Goal: Book appointment/travel/reservation

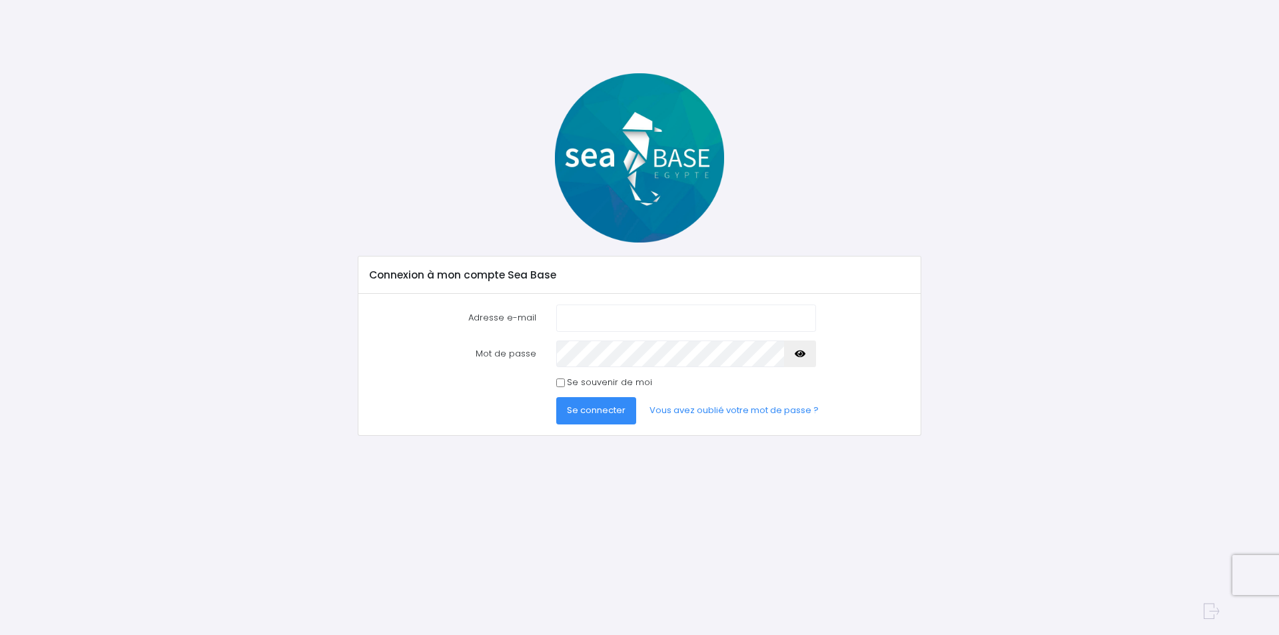
type input "alacroix74@wanadoo.fr"
click at [558, 383] on input "Se souvenir de moi" at bounding box center [560, 382] width 9 height 9
checkbox input "true"
click at [611, 410] on span "Se connecter" at bounding box center [596, 410] width 59 height 13
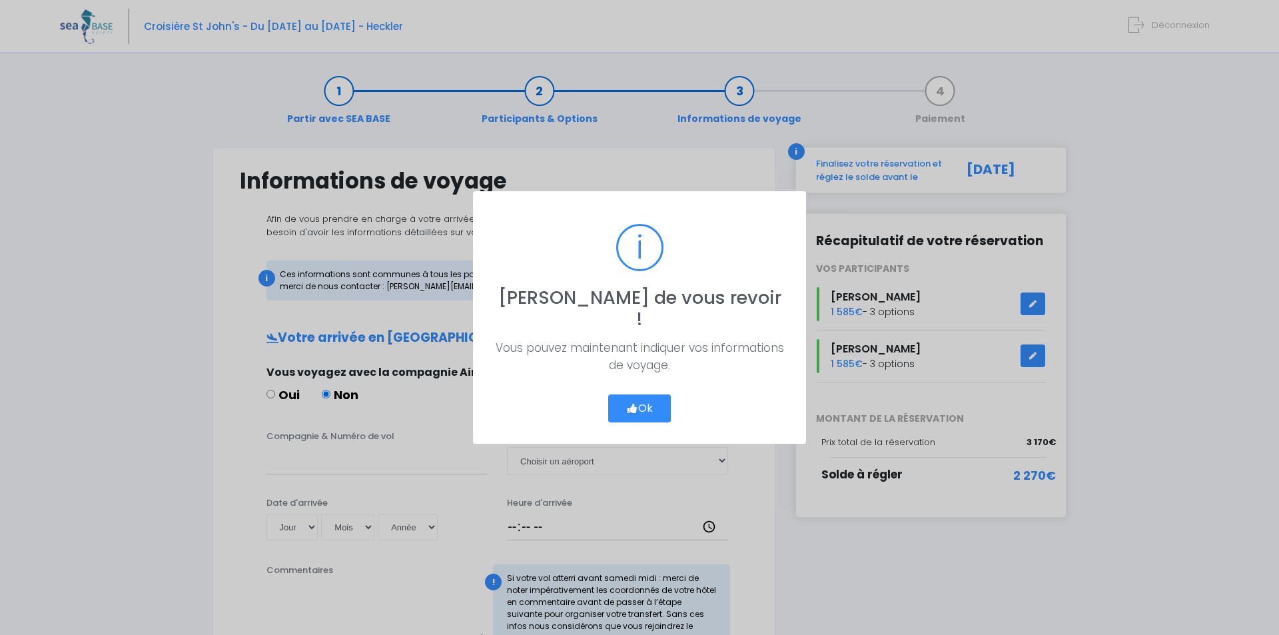
click at [643, 394] on button "Ok" at bounding box center [639, 408] width 63 height 28
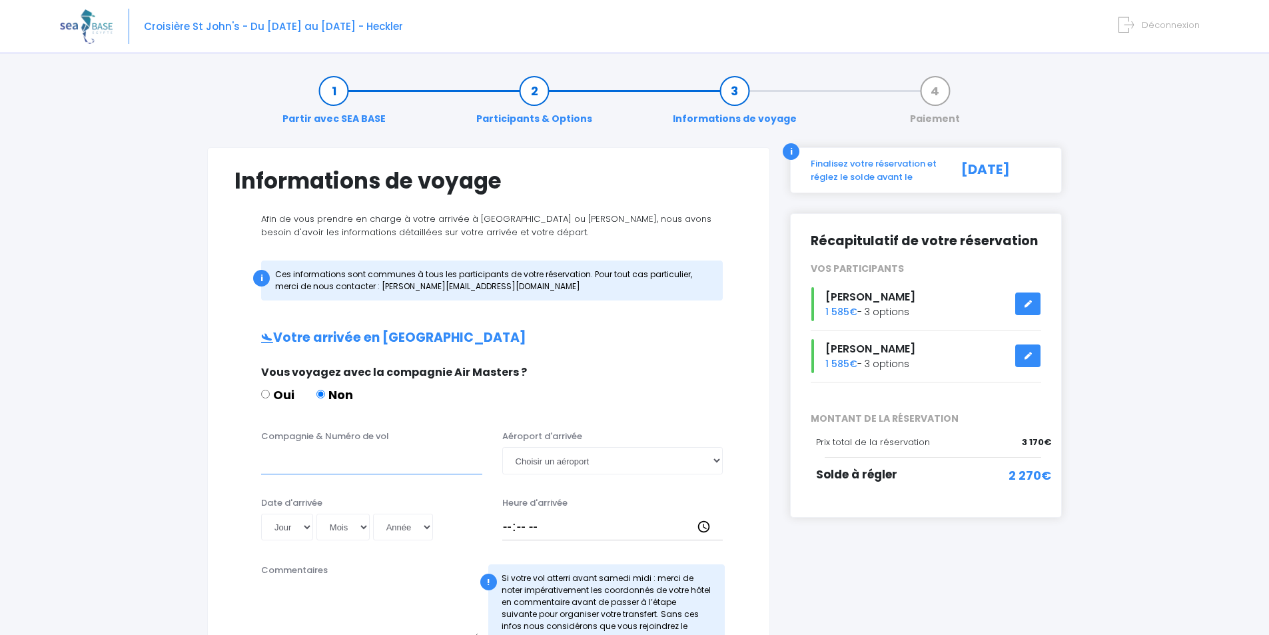
click at [274, 460] on input "Compagnie & Numéro de vol" at bounding box center [371, 460] width 221 height 27
type input "Easyjet EJU3895"
drag, startPoint x: 714, startPoint y: 460, endPoint x: 679, endPoint y: 460, distance: 34.6
click at [714, 460] on select "Choisir un aéroport Hurghada Marsa Alam" at bounding box center [612, 460] width 221 height 27
select select "Marsa Alam"
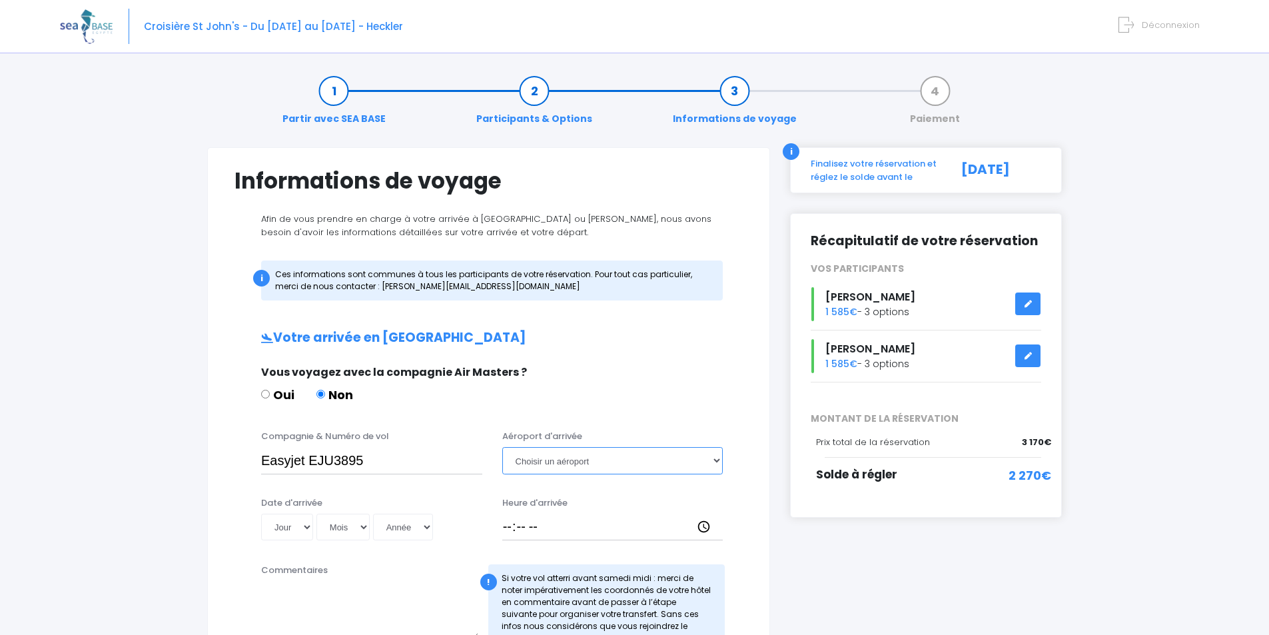
click at [502, 447] on select "Choisir un aéroport Hurghada Marsa Alam" at bounding box center [612, 460] width 221 height 27
click at [307, 527] on select "Jour 01 02 03 04 05 06 07 08 09 10 11 12 13 14 15 16 17 18 19 20 21 22 23 24 25…" at bounding box center [287, 526] width 52 height 27
select select "11"
click at [261, 513] on select "Jour 01 02 03 04 05 06 07 08 09 10 11 12 13 14 15 16 17 18 19 20 21 22 23 24 25…" at bounding box center [287, 526] width 52 height 27
click at [364, 527] on select "Mois 01 02 03 04 05 06 07 08 09 10 11 12" at bounding box center [342, 526] width 53 height 27
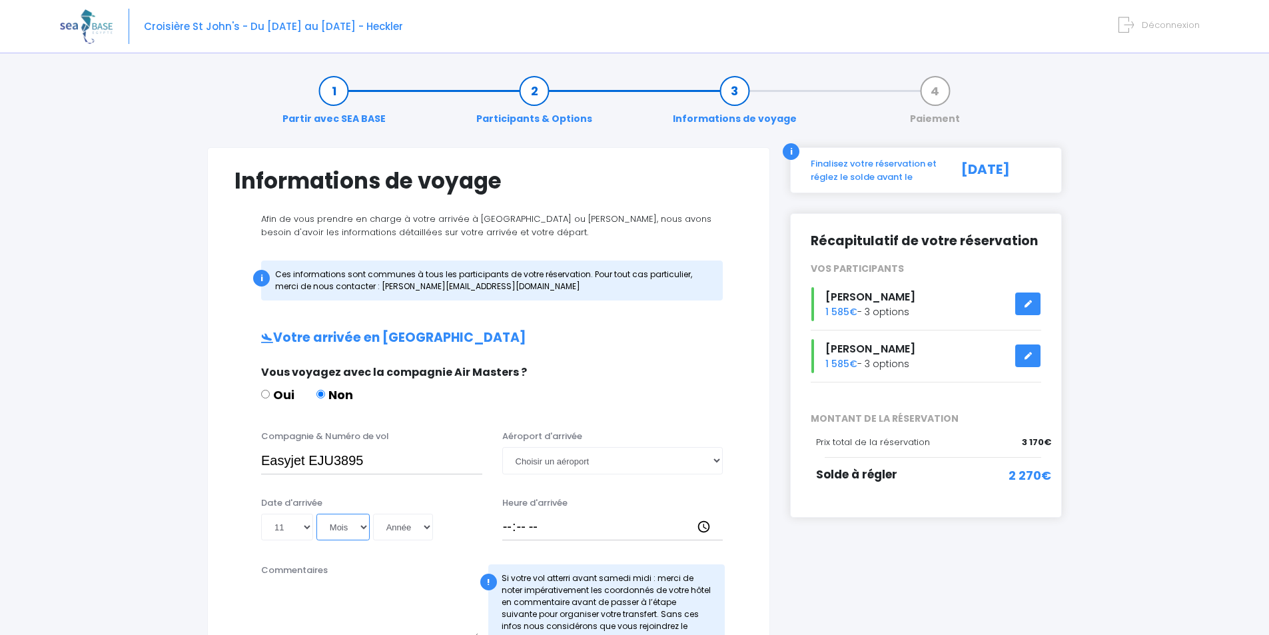
select select "10"
click at [316, 513] on select "Mois 01 02 03 04 05 06 07 08 09 10 11 12" at bounding box center [342, 526] width 53 height 27
click at [428, 526] on select "Année 2045 2044 2043 2042 2041 2040 2039 2038 2037 2036 2035 2034 2033 2032 203…" at bounding box center [403, 526] width 60 height 27
select select "2025"
click at [373, 513] on select "Année 2045 2044 2043 2042 2041 2040 2039 2038 2037 2036 2035 2034 2033 2032 203…" at bounding box center [403, 526] width 60 height 27
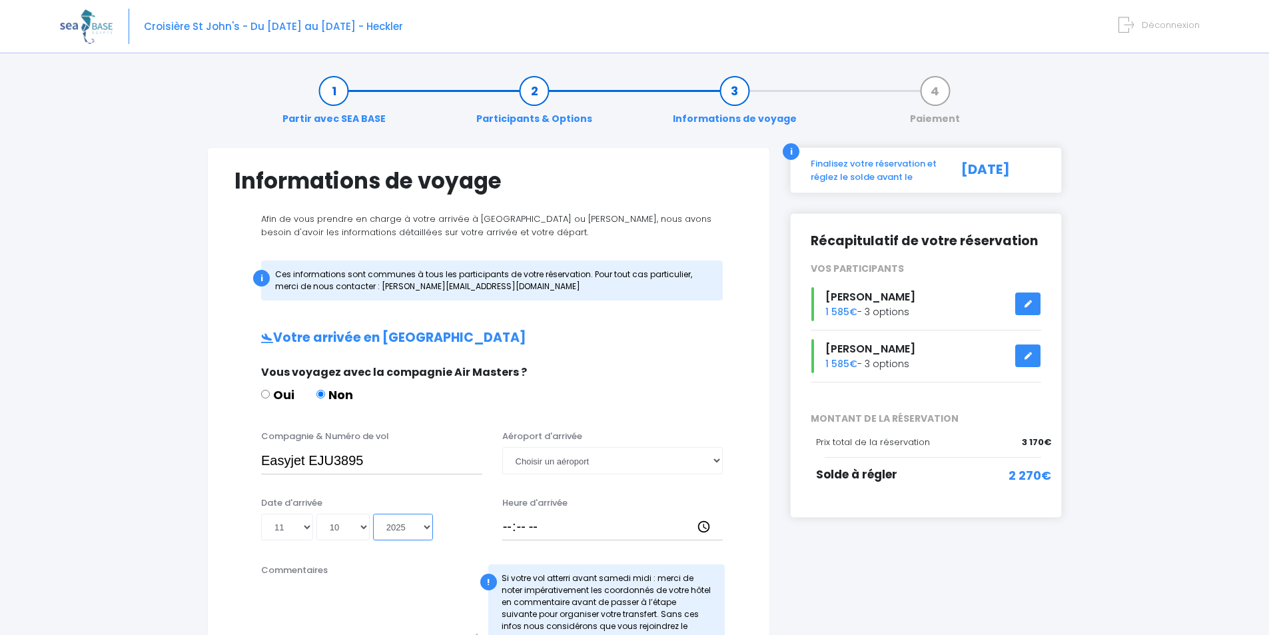
type input "2025-10-11"
click at [512, 529] on input "Heure d'arrivée" at bounding box center [612, 526] width 221 height 27
type input "19:05"
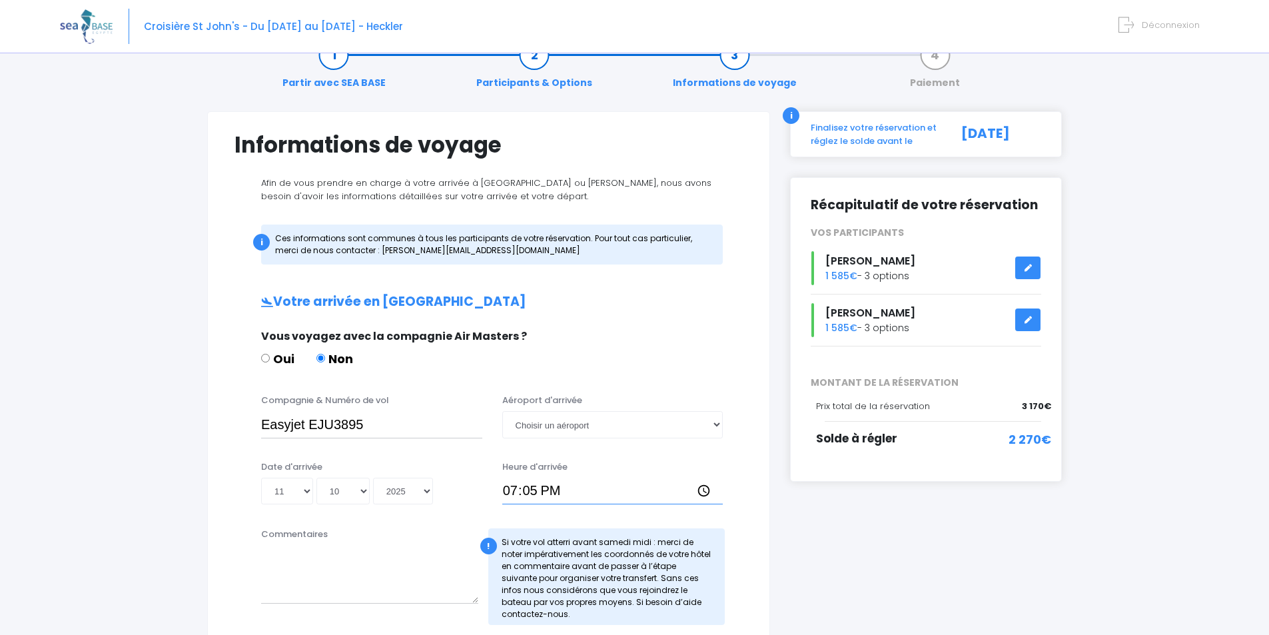
scroll to position [67, 0]
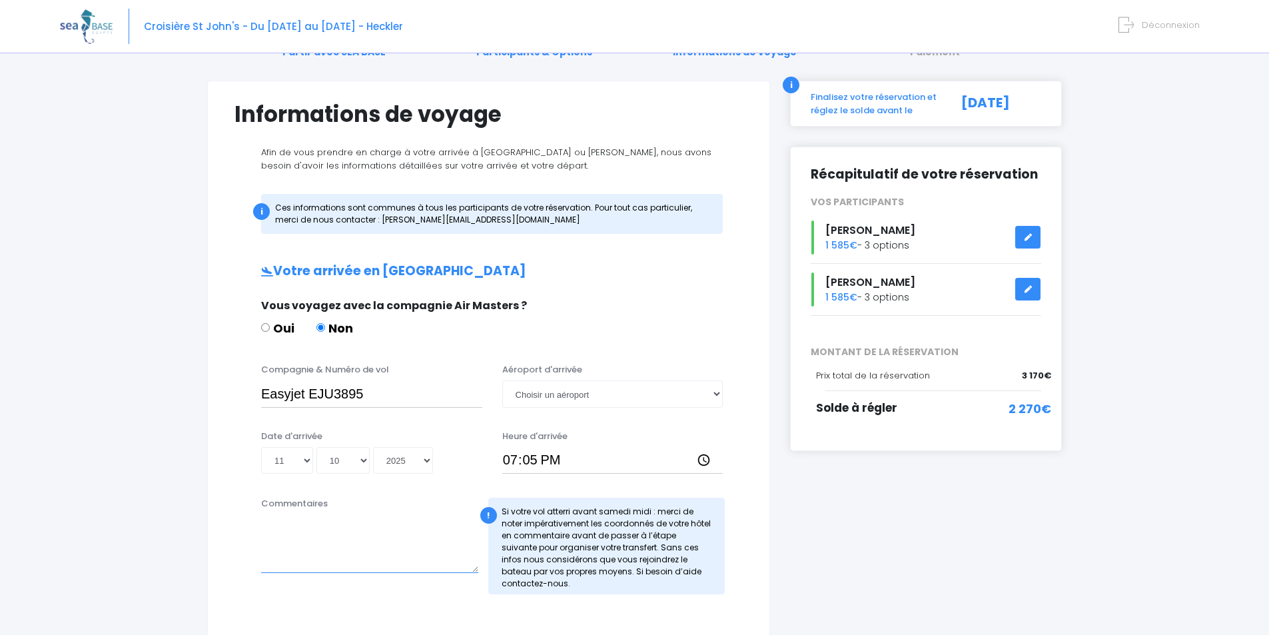
click at [446, 544] on textarea "Commentaires" at bounding box center [369, 543] width 217 height 59
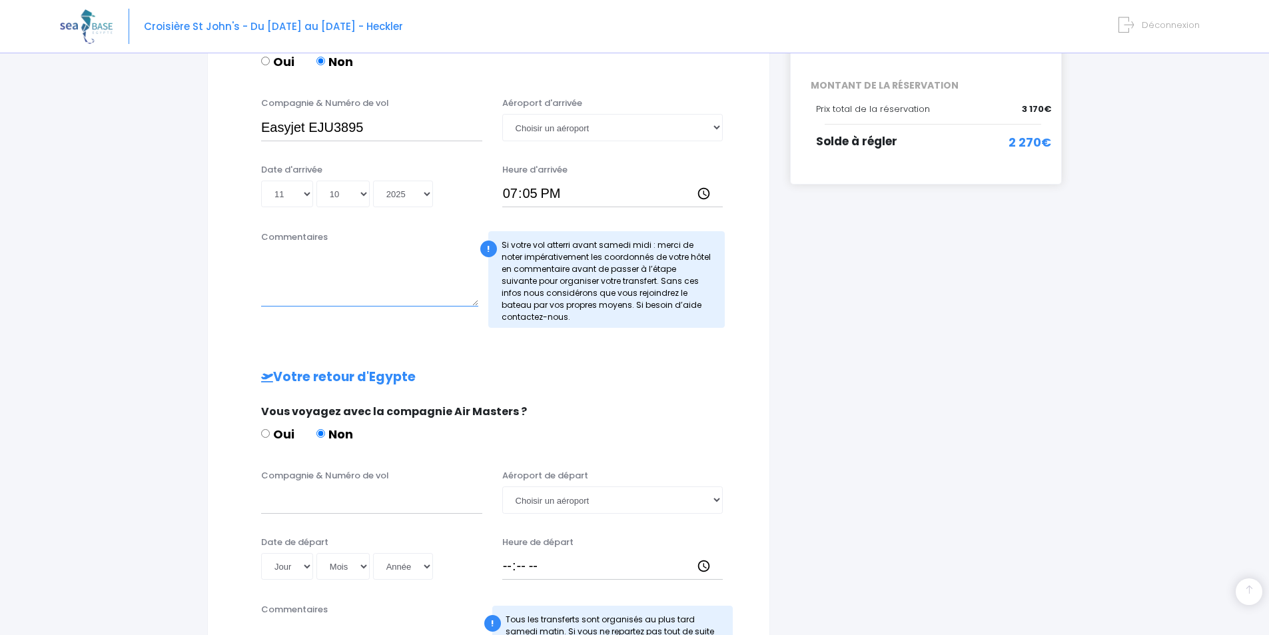
scroll to position [400, 0]
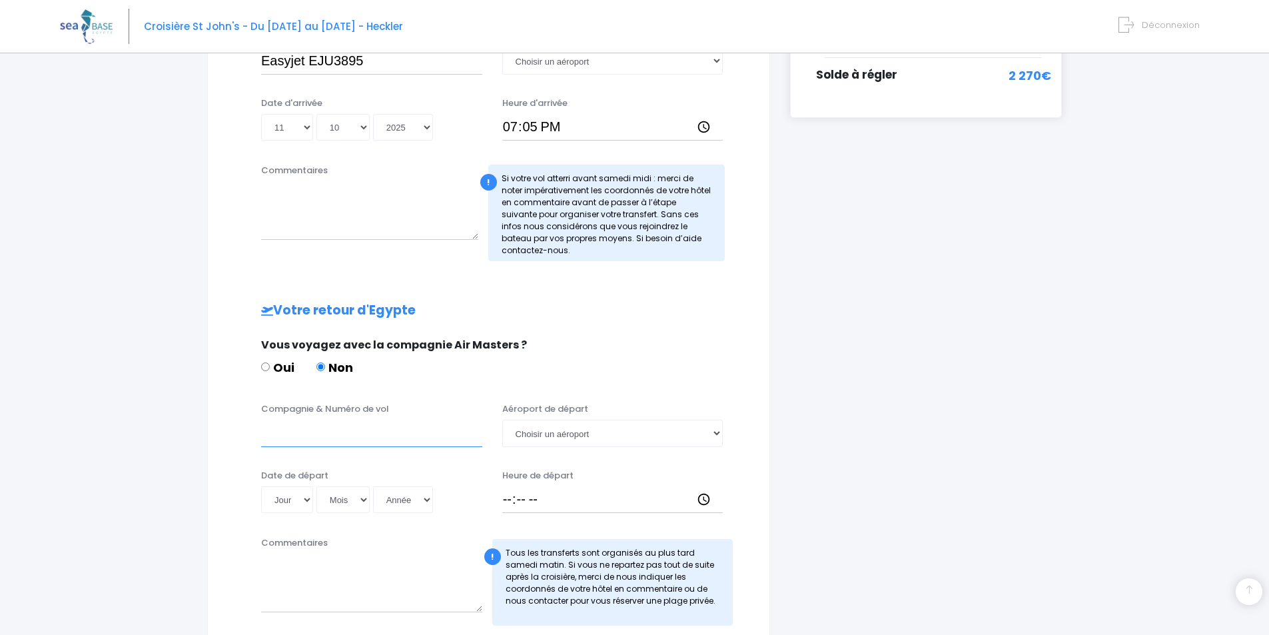
click at [278, 439] on input "Compagnie & Numéro de vol" at bounding box center [371, 433] width 221 height 27
type input "Easyjet EJU3896"
drag, startPoint x: 718, startPoint y: 432, endPoint x: 710, endPoint y: 426, distance: 10.0
click at [718, 430] on select "Choisir un aéroport Hurghada Marsa Alam" at bounding box center [612, 433] width 221 height 27
select select "Marsa Alam"
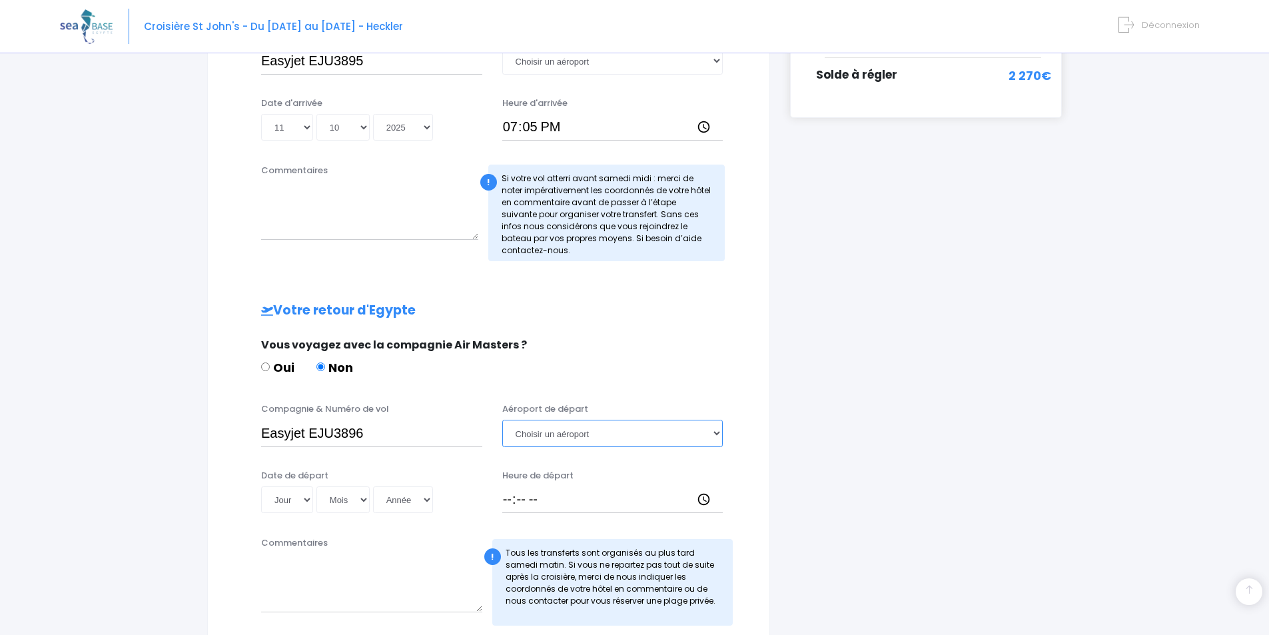
click at [502, 420] on select "Choisir un aéroport Hurghada Marsa Alam" at bounding box center [612, 433] width 221 height 27
click at [308, 498] on select "Jour 01 02 03 04 05 06 07 08 09 10 11 12 13 14 15 16 17 18 19 20 21 22 23 24 25…" at bounding box center [287, 499] width 52 height 27
select select "18"
click at [261, 486] on select "Jour 01 02 03 04 05 06 07 08 09 10 11 12 13 14 15 16 17 18 19 20 21 22 23 24 25…" at bounding box center [287, 499] width 52 height 27
click at [362, 499] on select "Mois 01 02 03 04 05 06 07 08 09 10 11 12" at bounding box center [342, 499] width 53 height 27
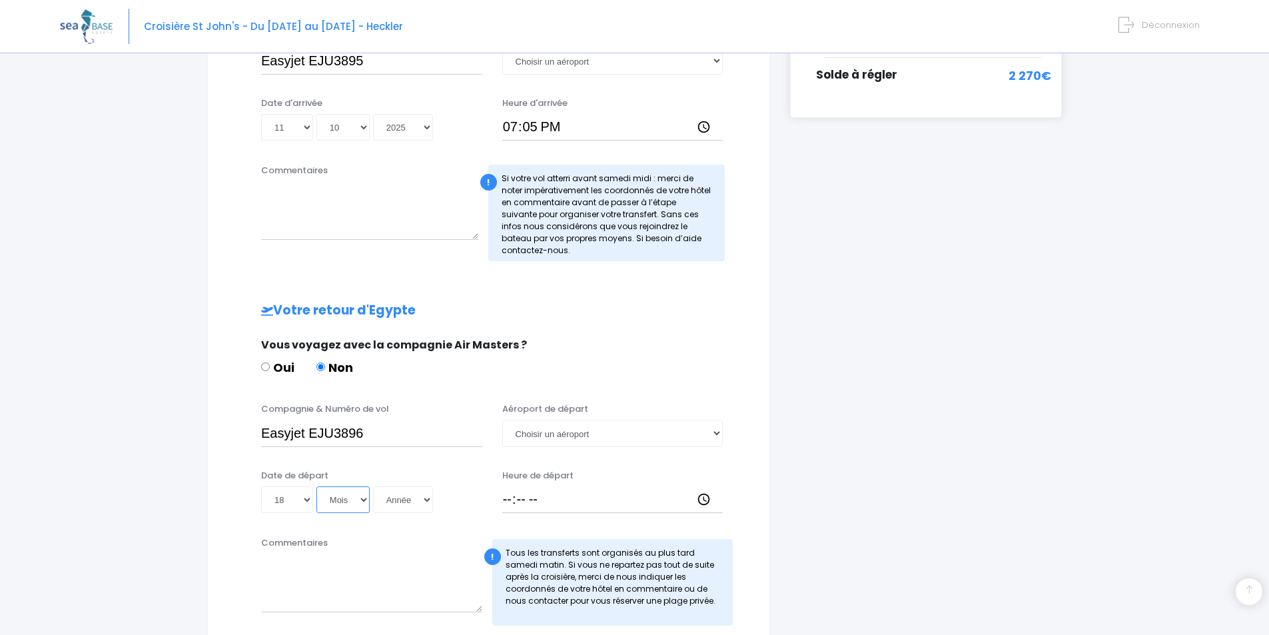
select select "10"
click at [316, 486] on select "Mois 01 02 03 04 05 06 07 08 09 10 11 12" at bounding box center [342, 499] width 53 height 27
click at [425, 498] on select "Année 2045 2044 2043 2042 2041 2040 2039 2038 2037 2036 2035 2034 2033 2032 203…" at bounding box center [403, 499] width 60 height 27
select select "2025"
click at [373, 486] on select "Année 2045 2044 2043 2042 2041 2040 2039 2038 2037 2036 2035 2034 2033 2032 203…" at bounding box center [403, 499] width 60 height 27
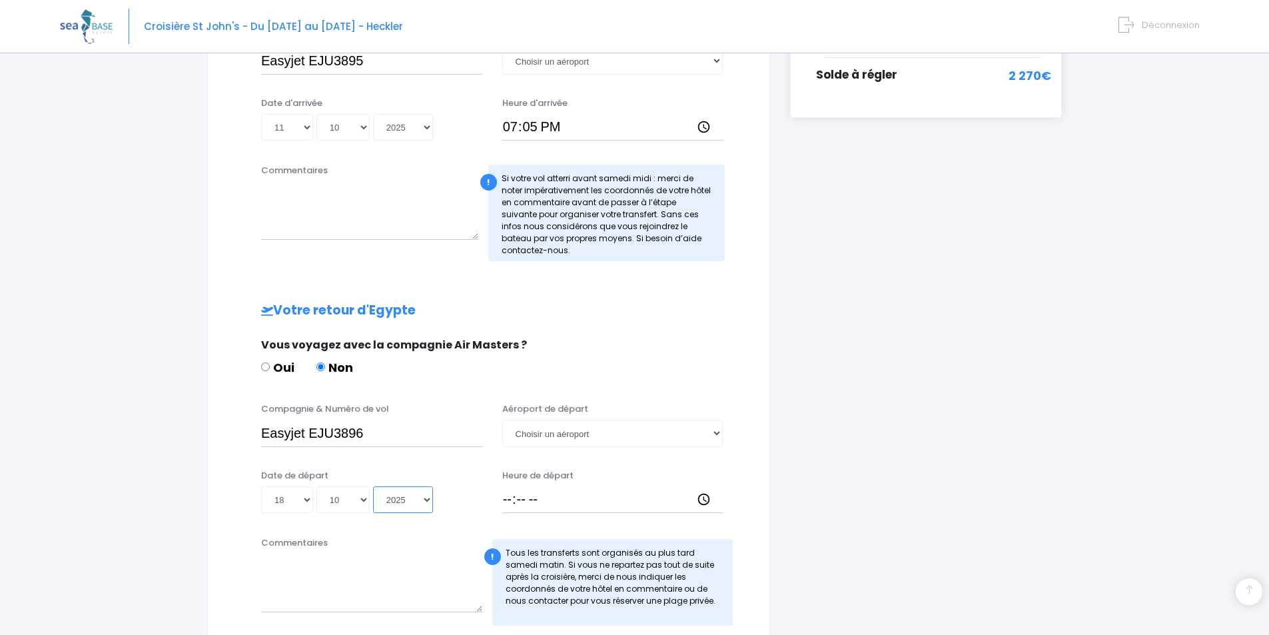
type input "2025-10-18"
click at [518, 500] on input "Heure de départ" at bounding box center [612, 499] width 221 height 27
click at [503, 495] on input "Heure de départ" at bounding box center [612, 499] width 221 height 27
type input "20:05"
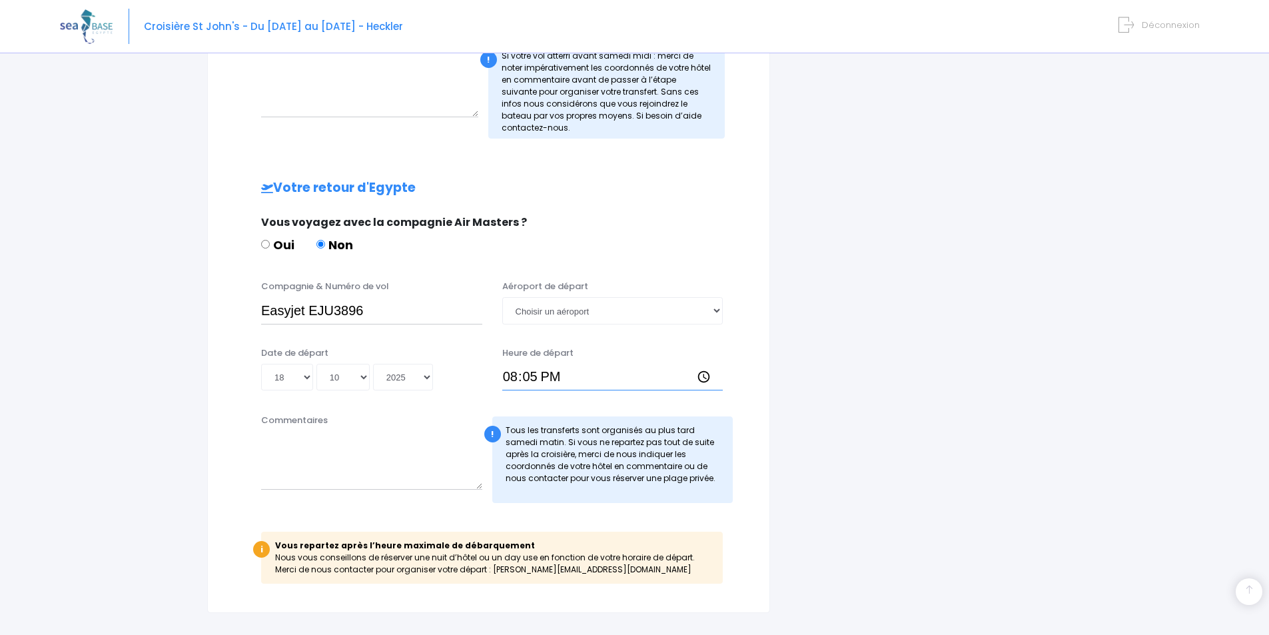
scroll to position [533, 0]
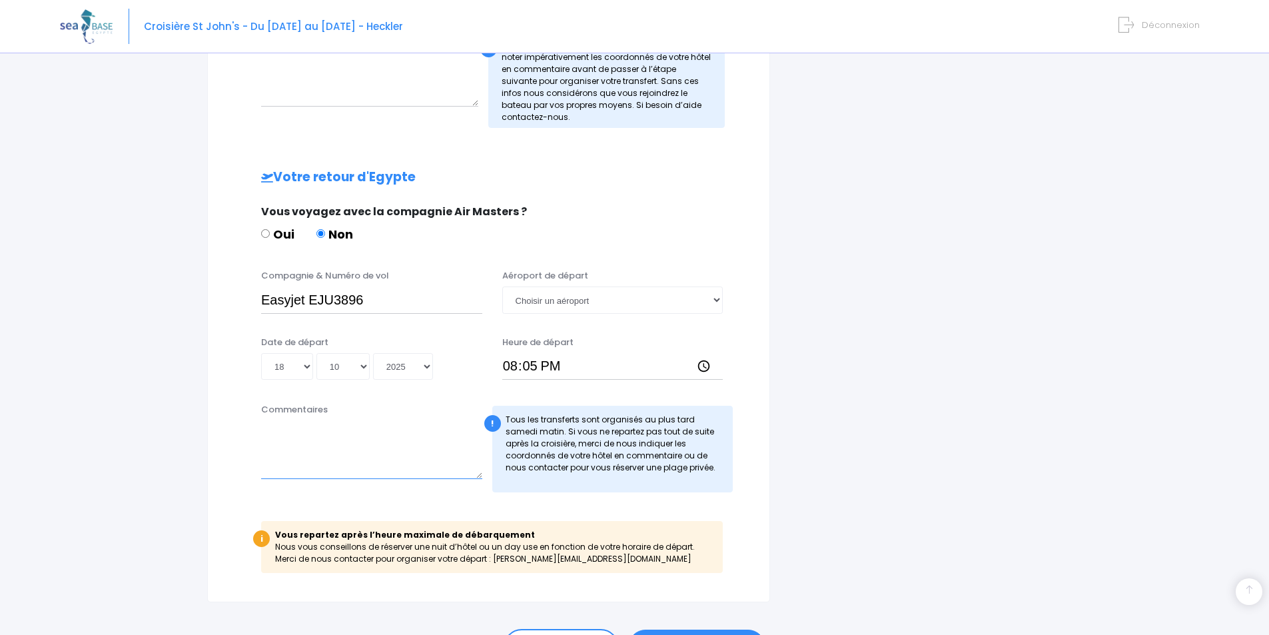
click at [289, 453] on textarea "Commentaires" at bounding box center [371, 449] width 221 height 59
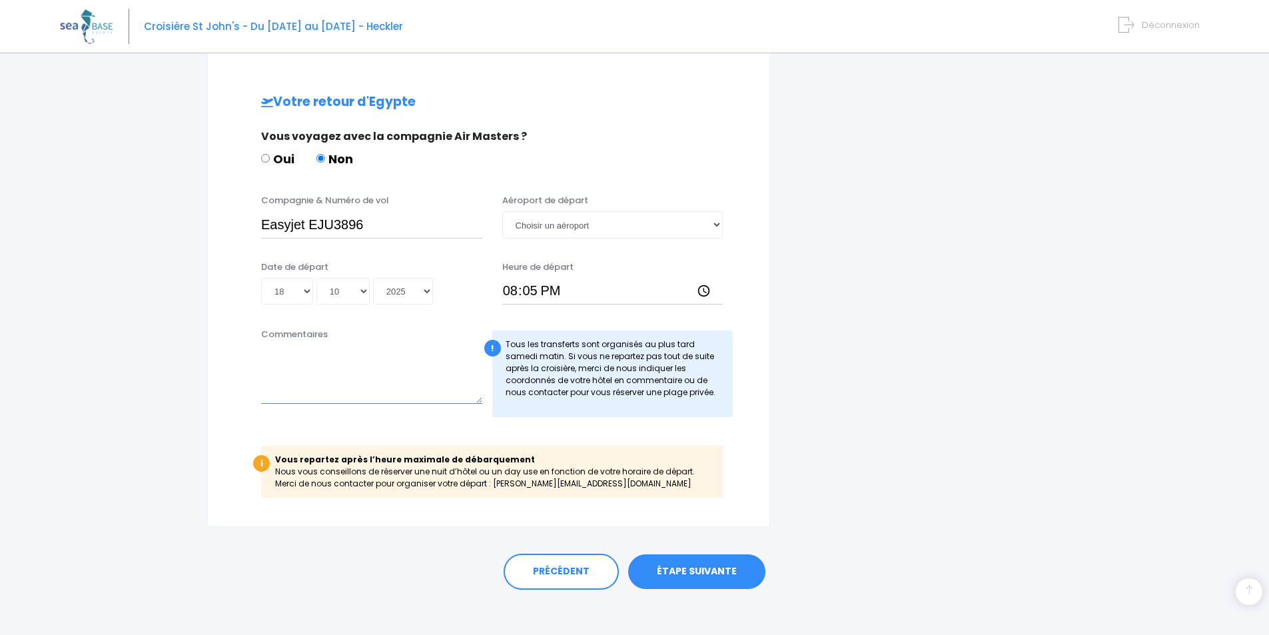
scroll to position [616, 0]
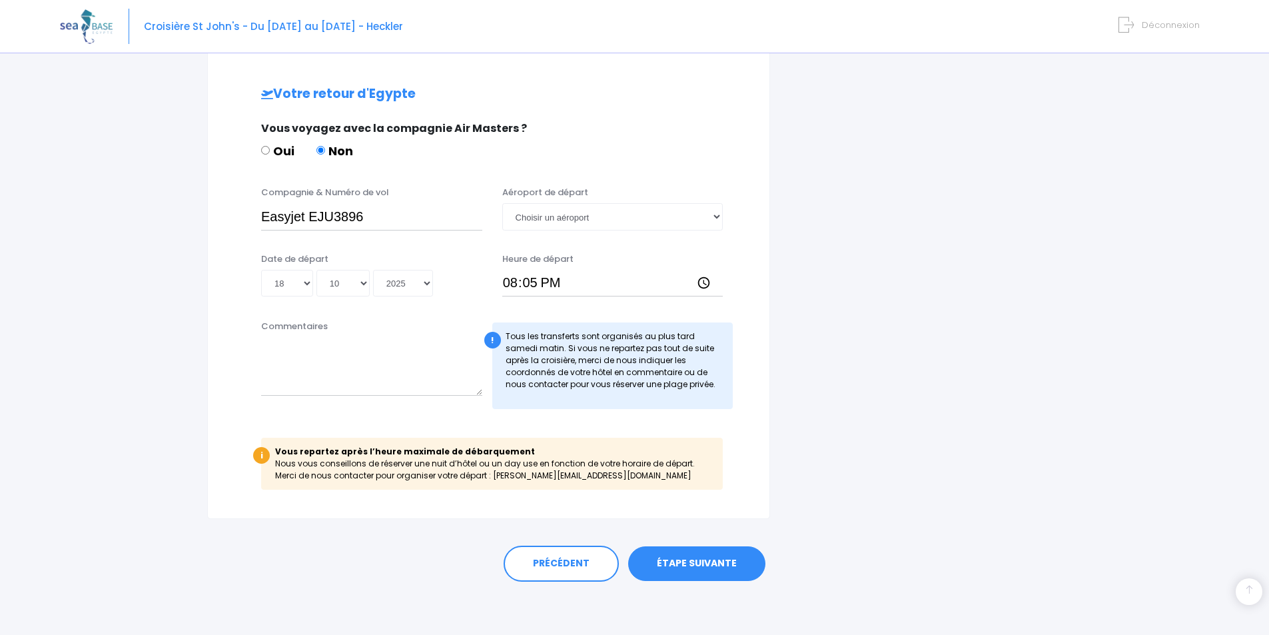
click at [686, 561] on link "ÉTAPE SUIVANTE" at bounding box center [696, 563] width 137 height 35
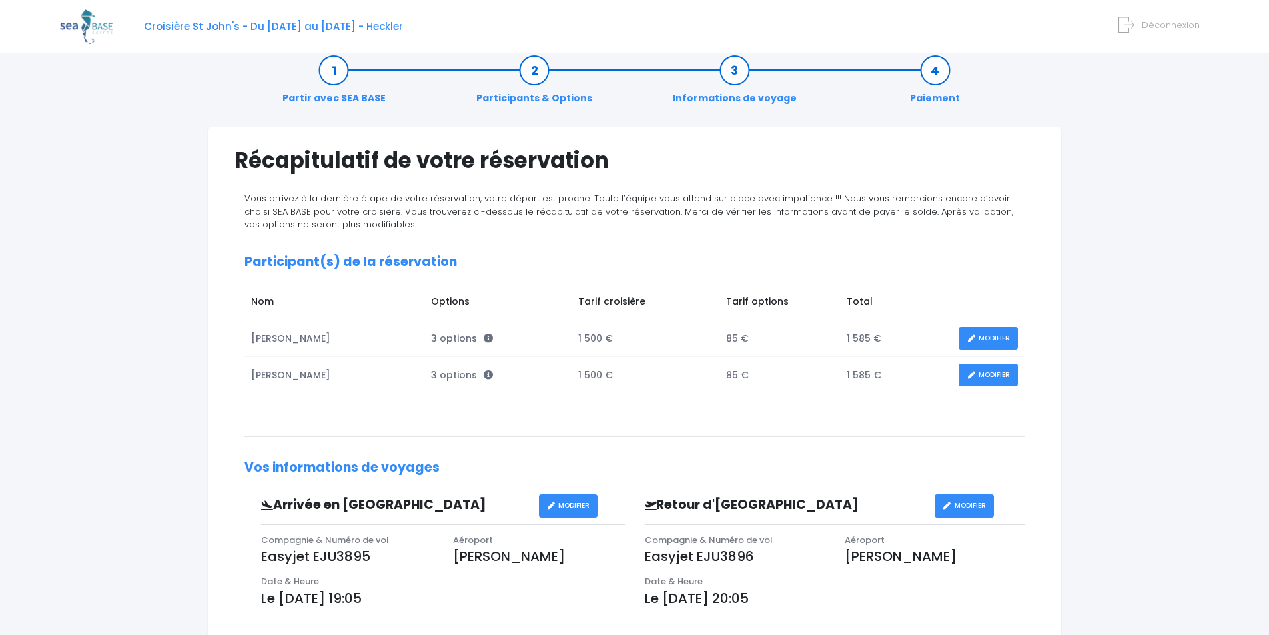
scroll to position [5, 0]
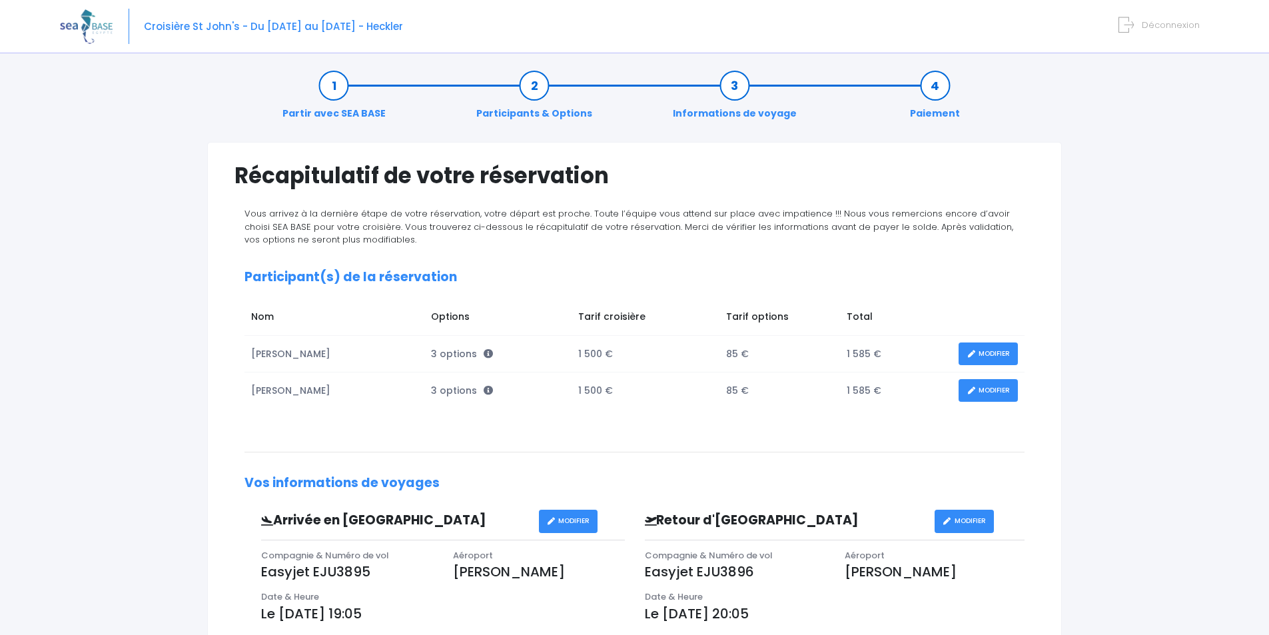
click at [997, 348] on link "MODIFIER" at bounding box center [987, 353] width 59 height 23
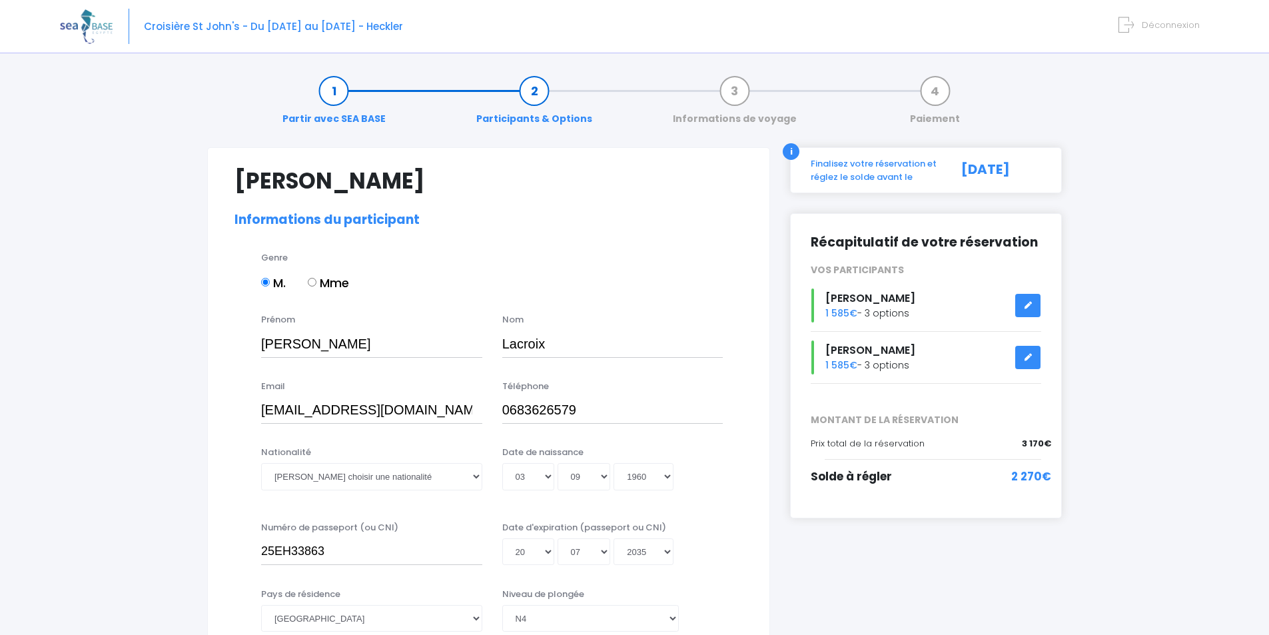
select select "N4"
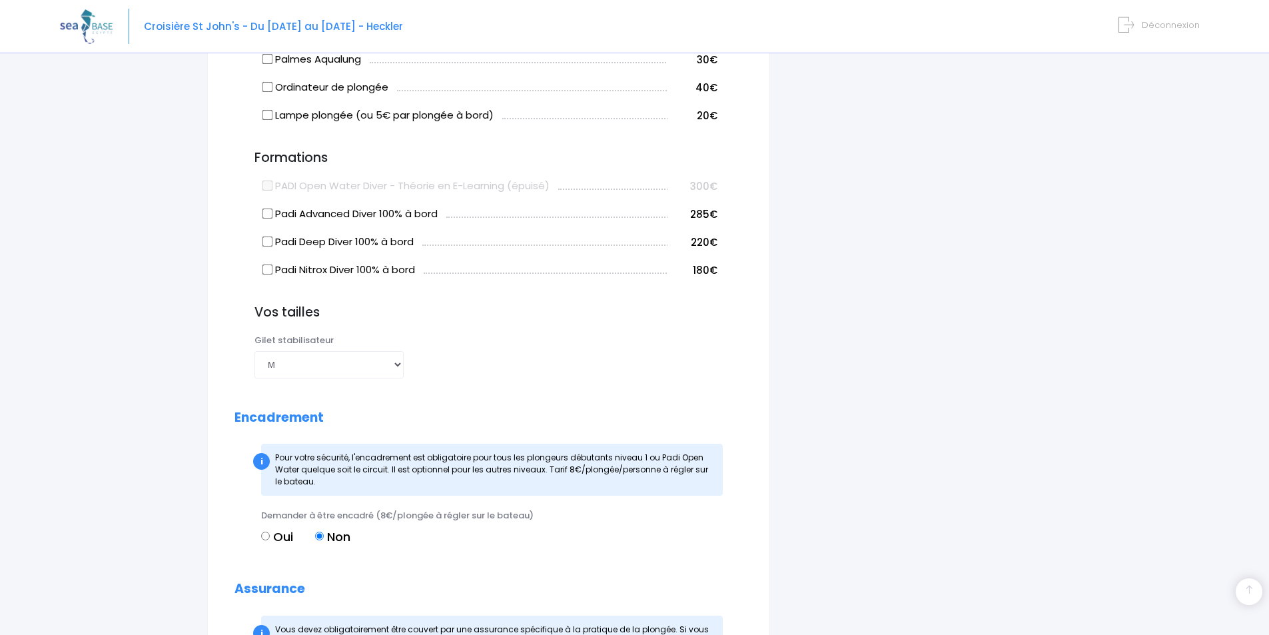
scroll to position [1066, 0]
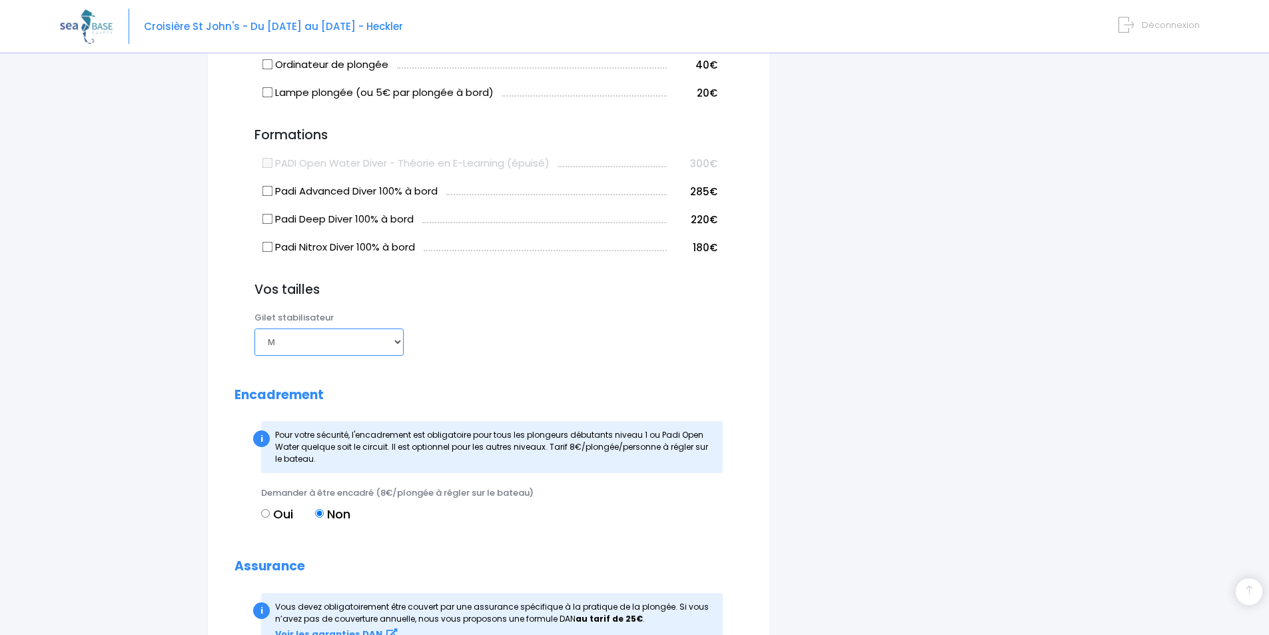
click at [398, 355] on select "Choisir une taille XXS XS S M ML L XL XXL" at bounding box center [328, 341] width 149 height 27
select select "S"
click at [254, 343] on select "Choisir une taille XXS XS S M ML L XL XXL" at bounding box center [328, 341] width 149 height 27
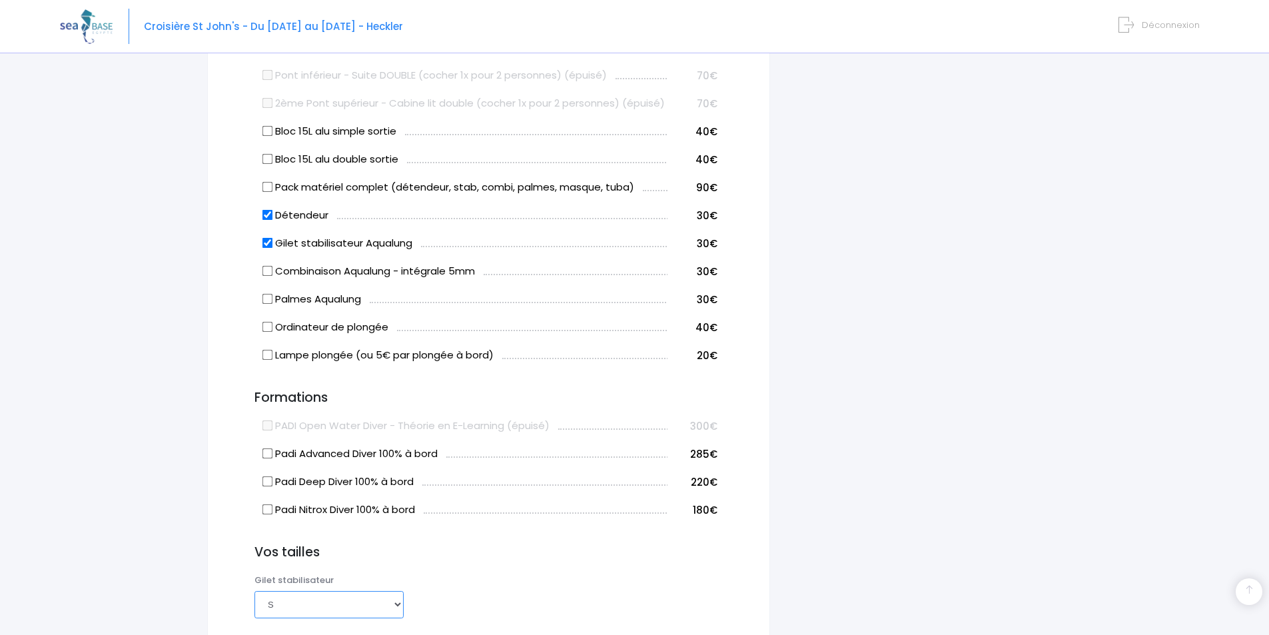
scroll to position [793, 0]
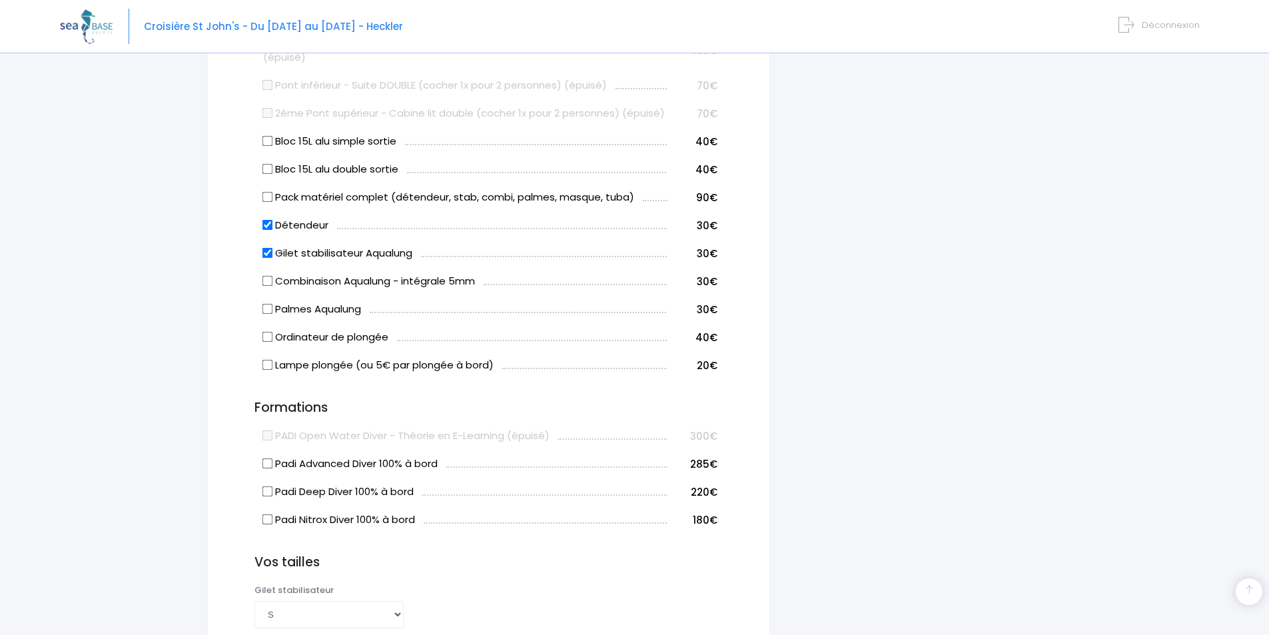
click at [268, 525] on input "Padi Nitrox Diver 100% à bord" at bounding box center [267, 519] width 11 height 11
checkbox input "true"
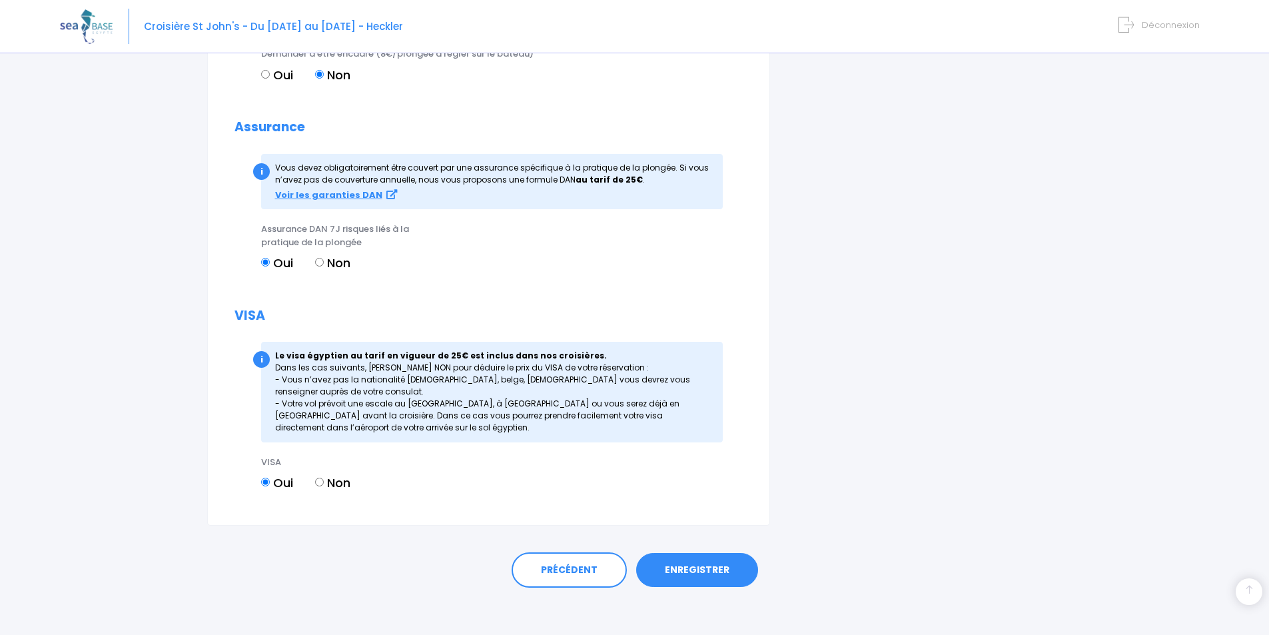
scroll to position [1526, 0]
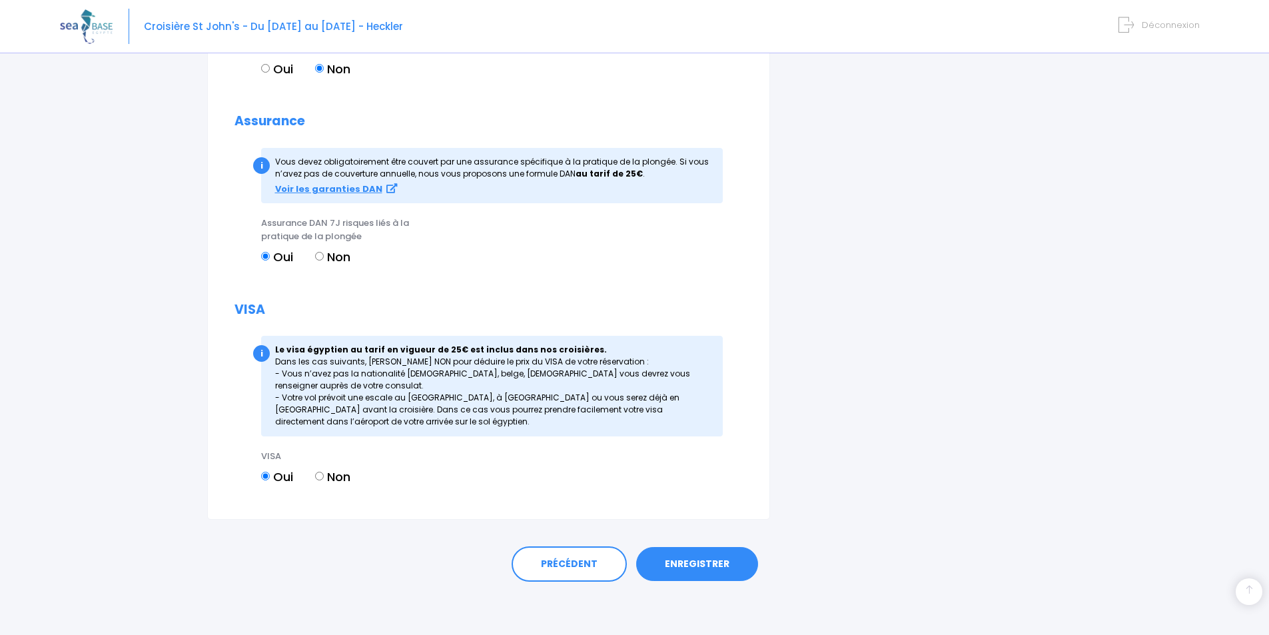
click at [695, 562] on link "ENREGISTRER" at bounding box center [697, 564] width 122 height 35
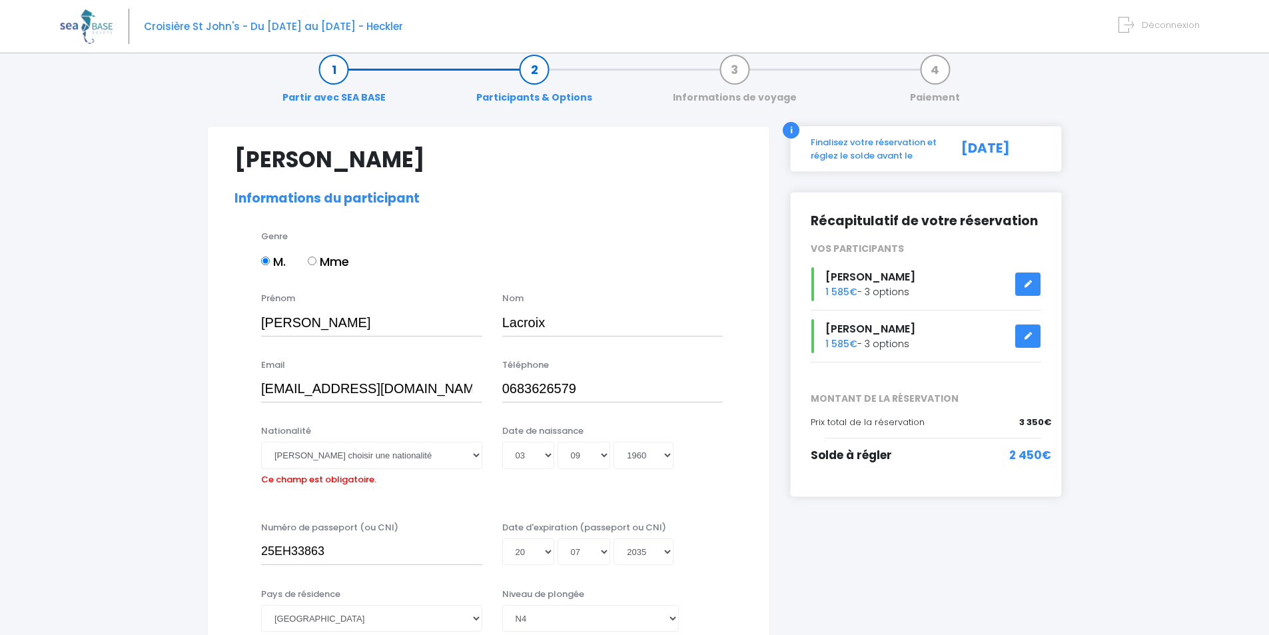
scroll to position [0, 0]
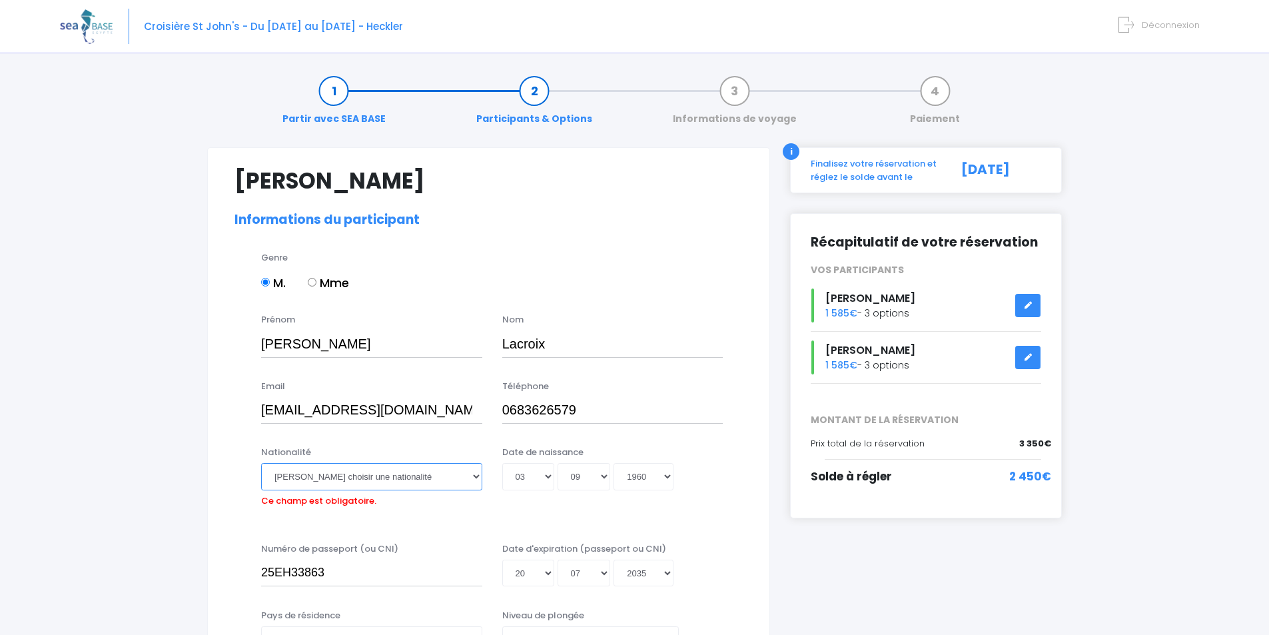
click at [478, 474] on select "Veuillez choisir une nationalité [DEMOGRAPHIC_DATA] Algerienne Allemande [GEOGR…" at bounding box center [371, 476] width 221 height 27
select select "Française"
click at [261, 463] on select "Veuillez choisir une nationalité Afghane Albanaise Algerienne Allemande America…" at bounding box center [371, 476] width 221 height 27
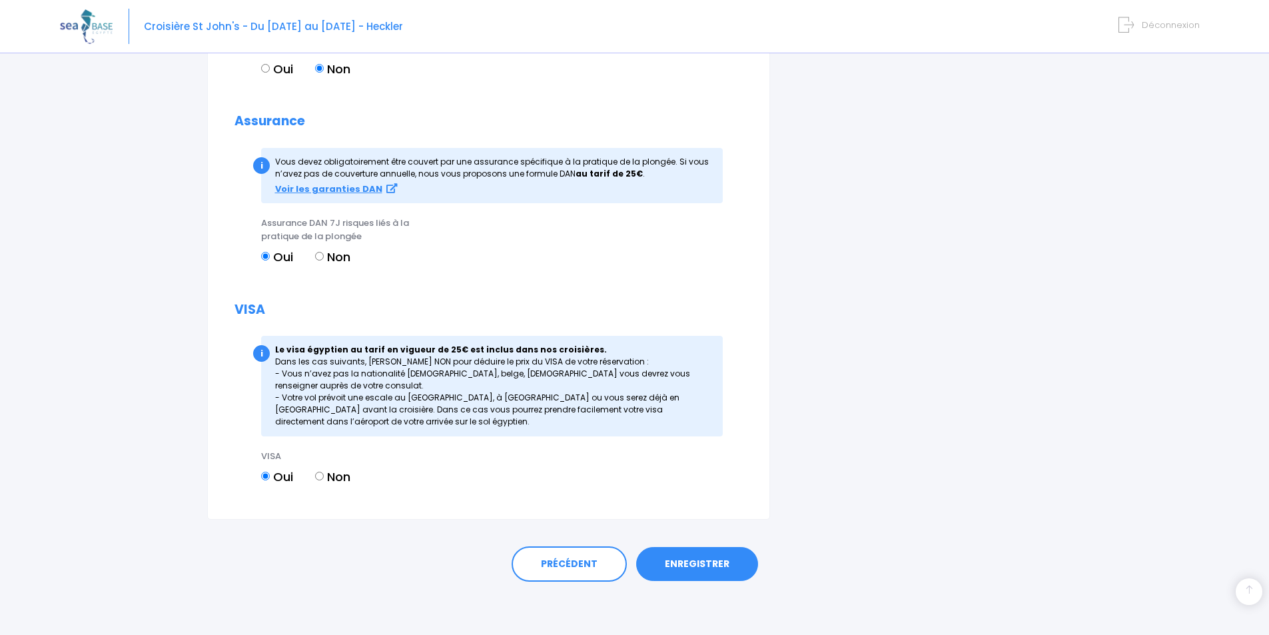
scroll to position [1526, 0]
click at [699, 558] on link "ENREGISTRER" at bounding box center [697, 564] width 122 height 35
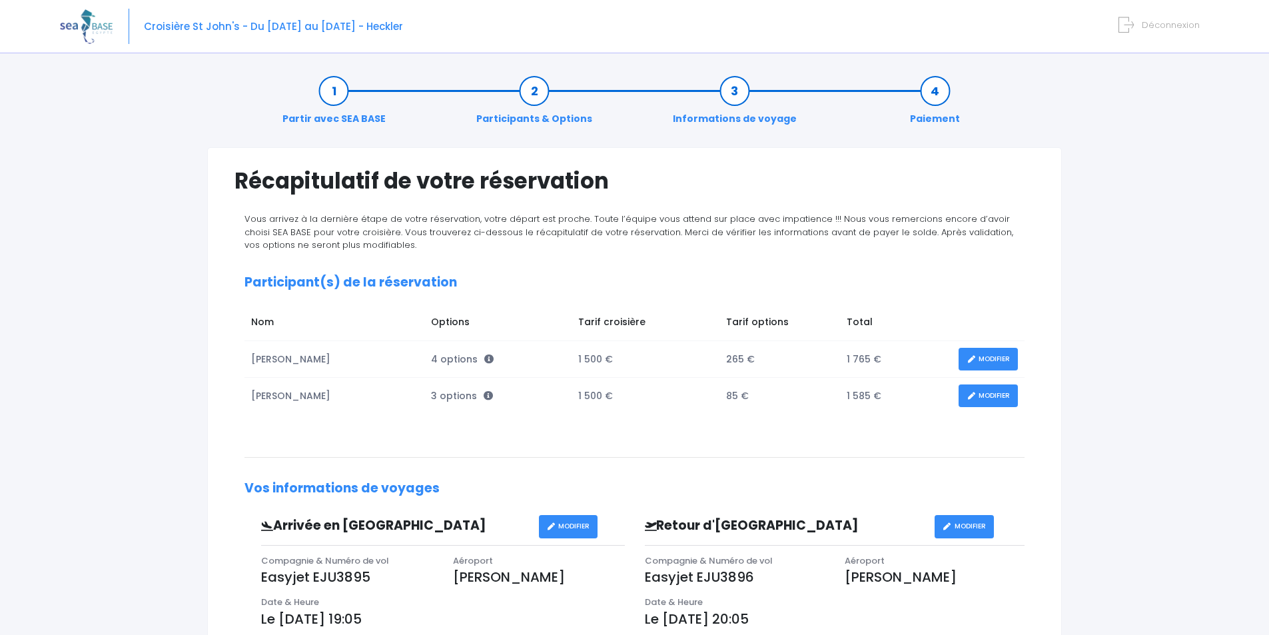
click at [995, 393] on link "MODIFIER" at bounding box center [987, 395] width 59 height 23
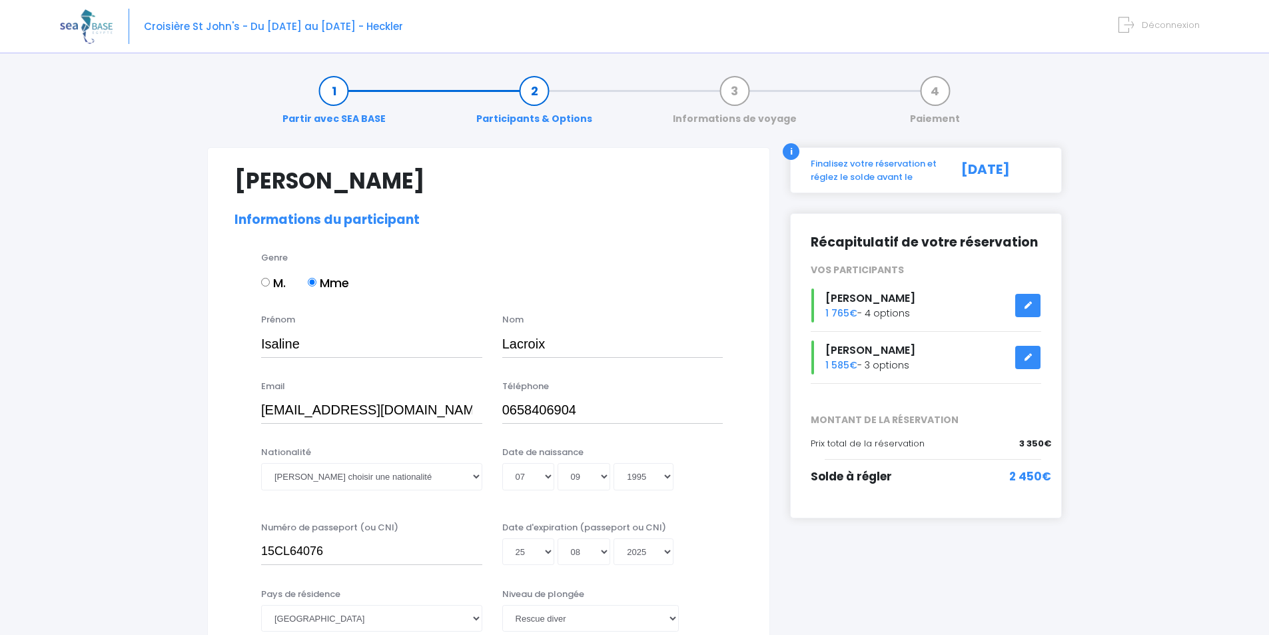
select select "PADI Rescue diver"
select select "XS"
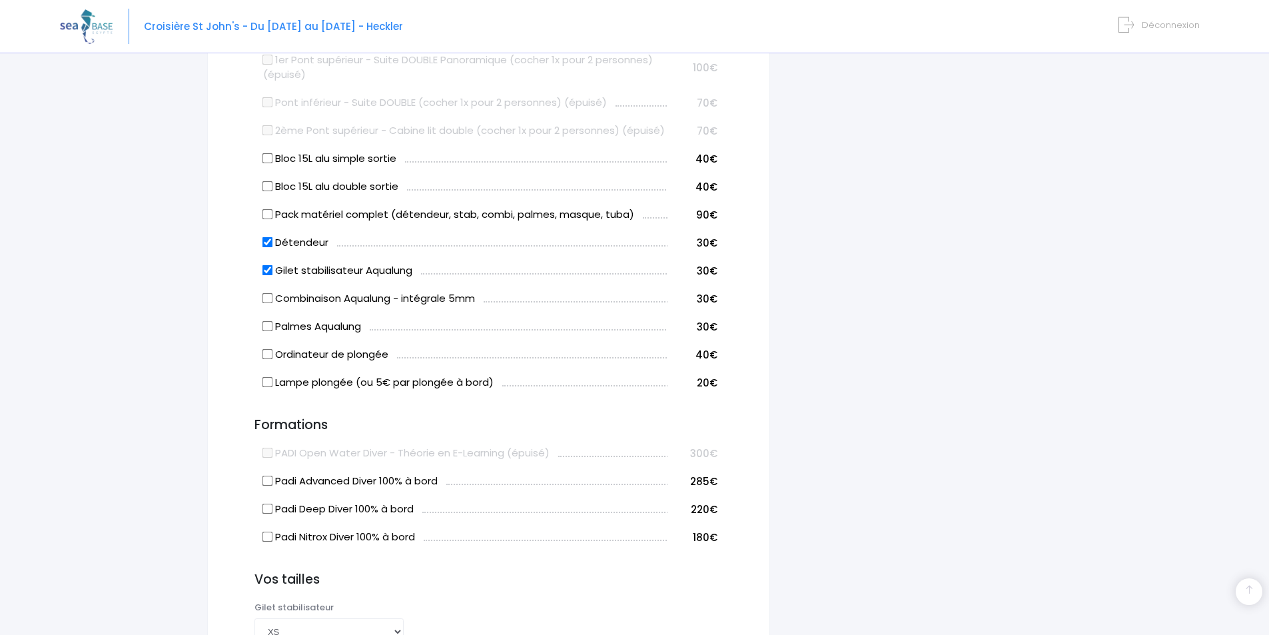
scroll to position [799, 0]
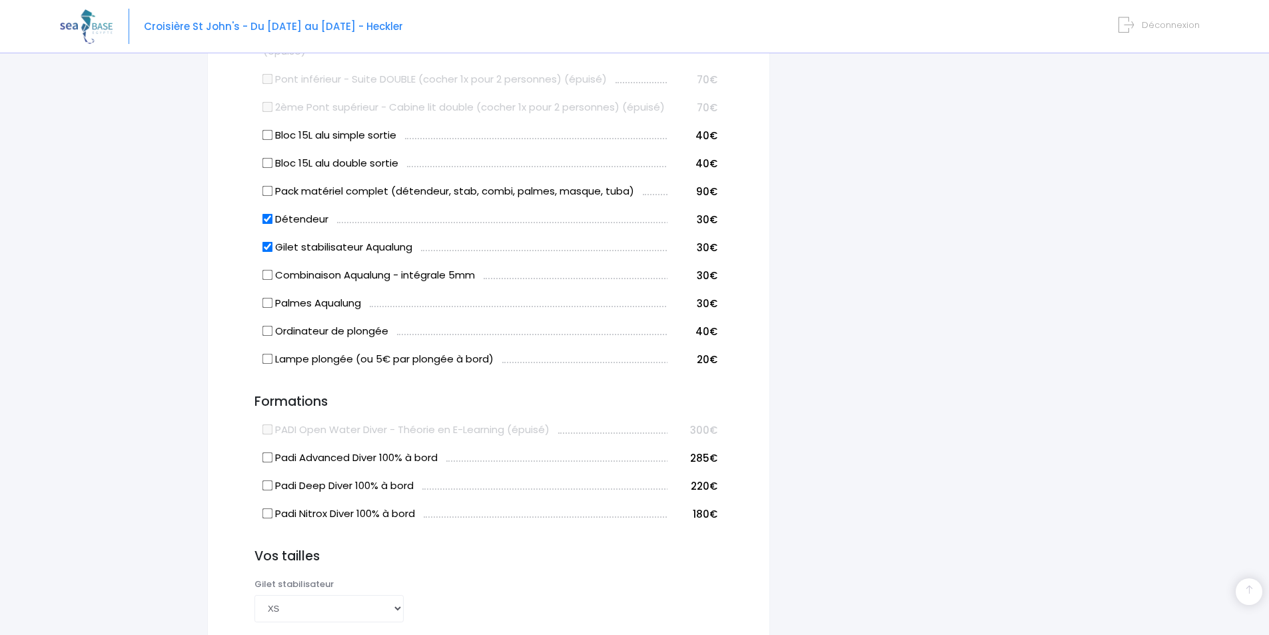
click at [269, 519] on input "Padi Nitrox Diver 100% à bord" at bounding box center [267, 513] width 11 height 11
checkbox input "true"
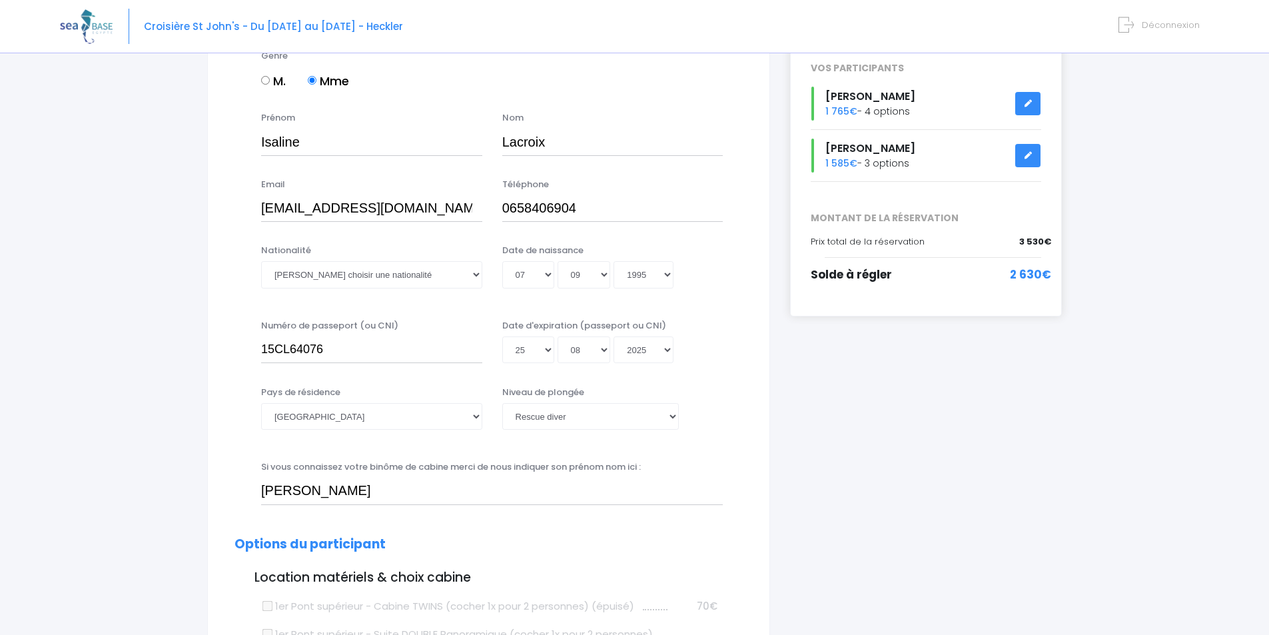
scroll to position [200, 0]
click at [477, 275] on select "Veuillez choisir une nationalité Afghane Albanaise Algerienne Allemande America…" at bounding box center [371, 276] width 221 height 27
select select "Française"
click at [261, 263] on select "Veuillez choisir une nationalité Afghane Albanaise Algerienne Allemande America…" at bounding box center [371, 276] width 221 height 27
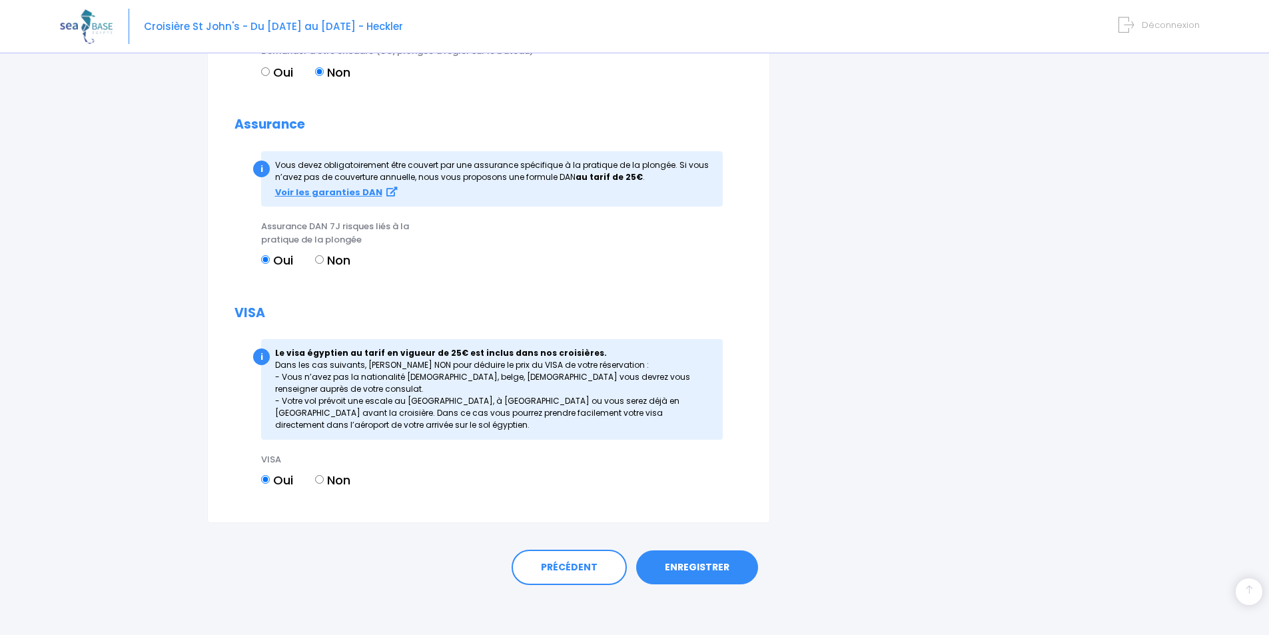
scroll to position [1526, 0]
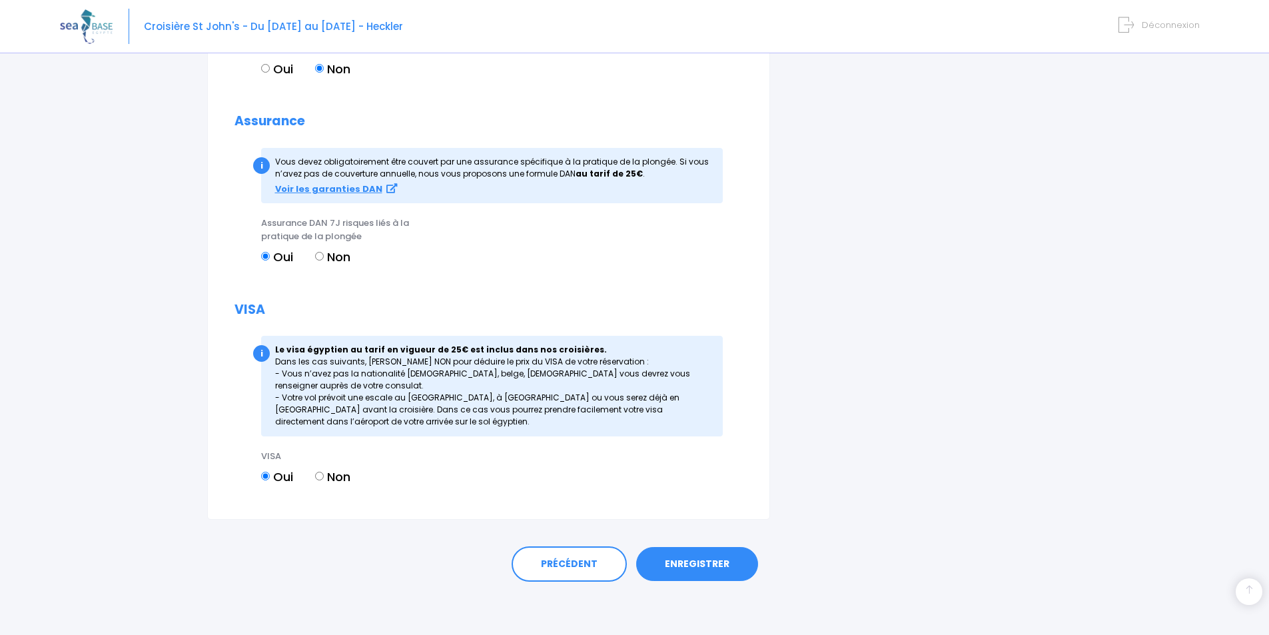
click at [699, 558] on link "ENREGISTRER" at bounding box center [697, 564] width 122 height 35
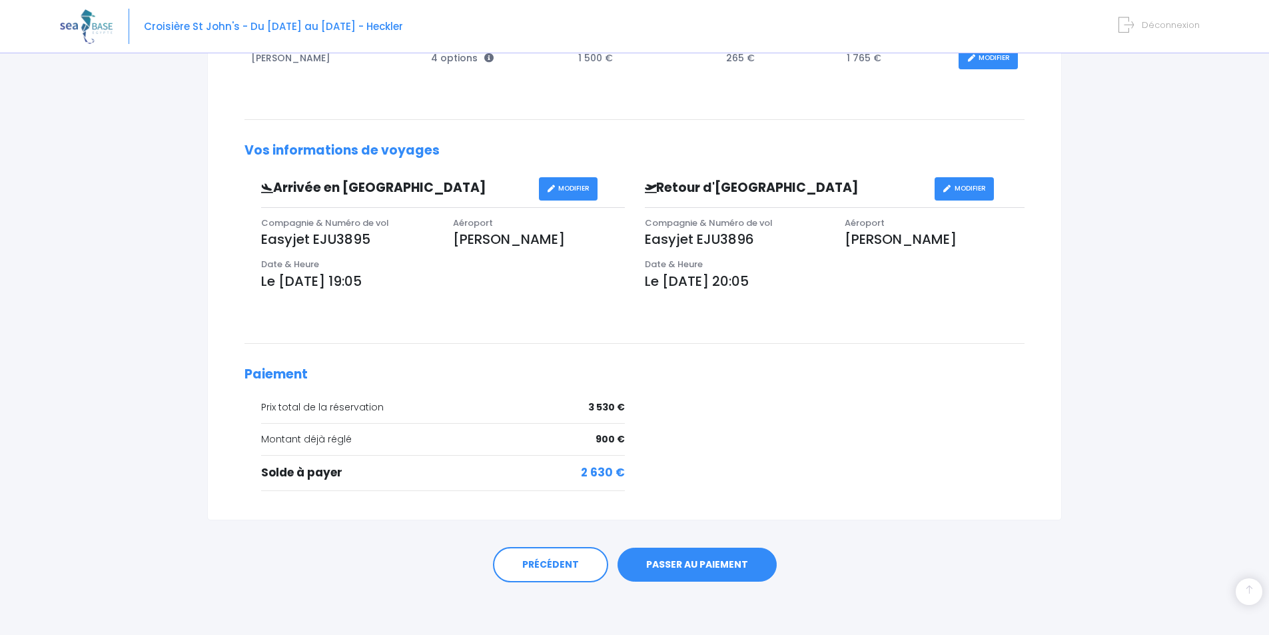
scroll to position [338, 0]
click at [697, 561] on link "PASSER AU PAIEMENT" at bounding box center [696, 564] width 159 height 35
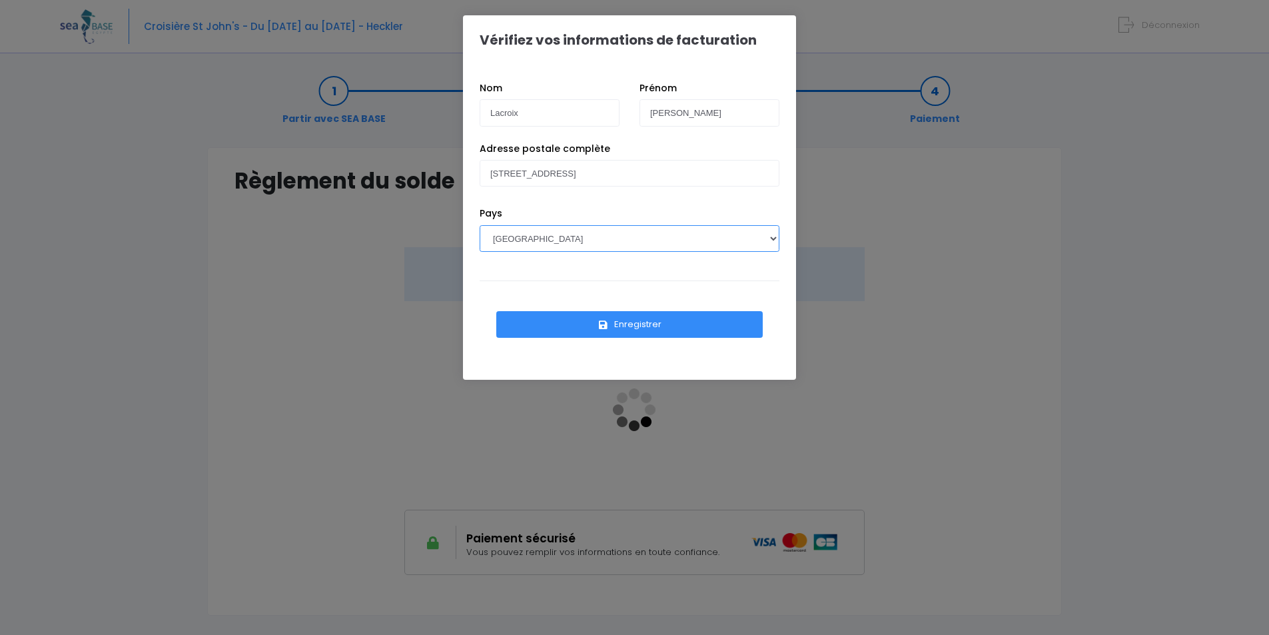
click at [773, 240] on select "[GEOGRAPHIC_DATA] [GEOGRAPHIC_DATA], [GEOGRAPHIC_DATA] [GEOGRAPHIC_DATA] [GEOGR…" at bounding box center [630, 238] width 300 height 27
click at [793, 226] on div "Nom Lacroix Prénom Alain Adresse postale complète 101, Chemin des Grands champs…" at bounding box center [629, 223] width 333 height 316
click at [627, 172] on input "101, Chemin des Grands champs" at bounding box center [630, 173] width 300 height 27
type input "101, Chemin des Grands champs 74330 LOVAGNY"
click at [637, 323] on button "Enregistrer" at bounding box center [629, 324] width 266 height 27
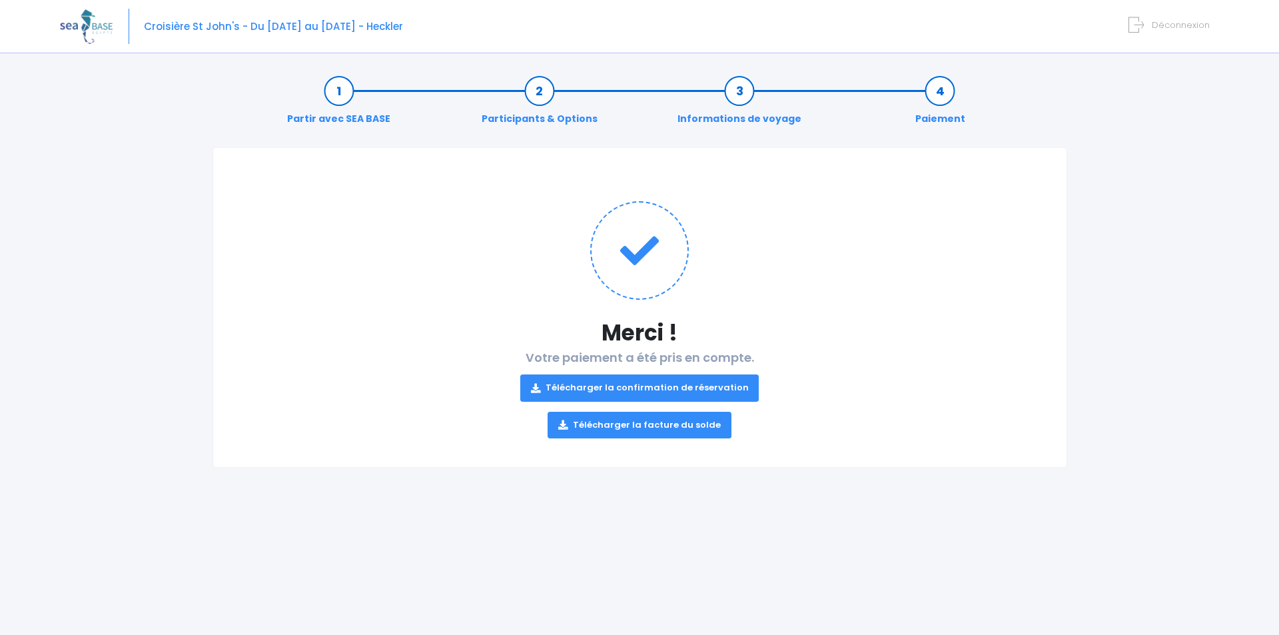
click at [635, 390] on link "Télécharger la confirmation de réservation" at bounding box center [639, 387] width 239 height 27
click at [651, 423] on link "Télécharger la facture du solde" at bounding box center [639, 425] width 184 height 27
click at [656, 423] on link "Télécharger la facture du solde" at bounding box center [639, 425] width 184 height 27
